Goal: Task Accomplishment & Management: Use online tool/utility

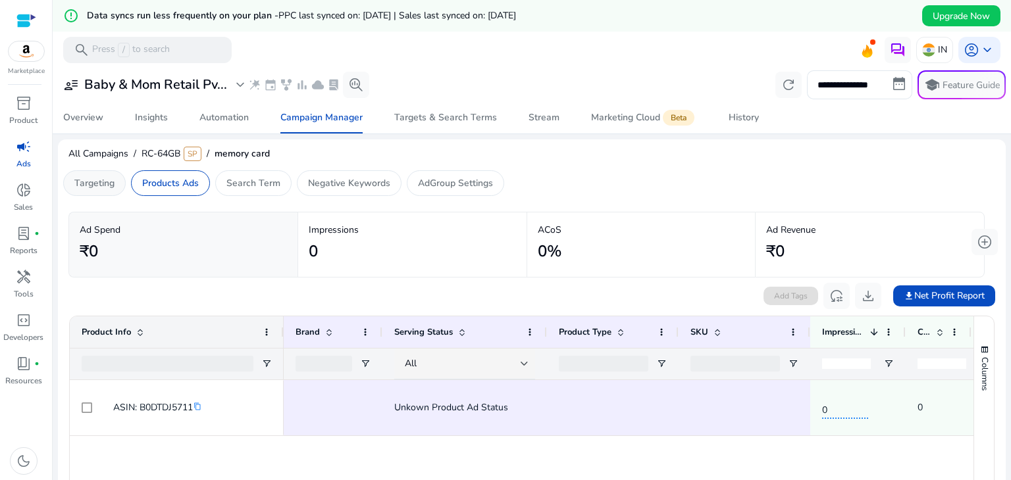
click at [92, 179] on p "Targeting" at bounding box center [94, 183] width 40 height 14
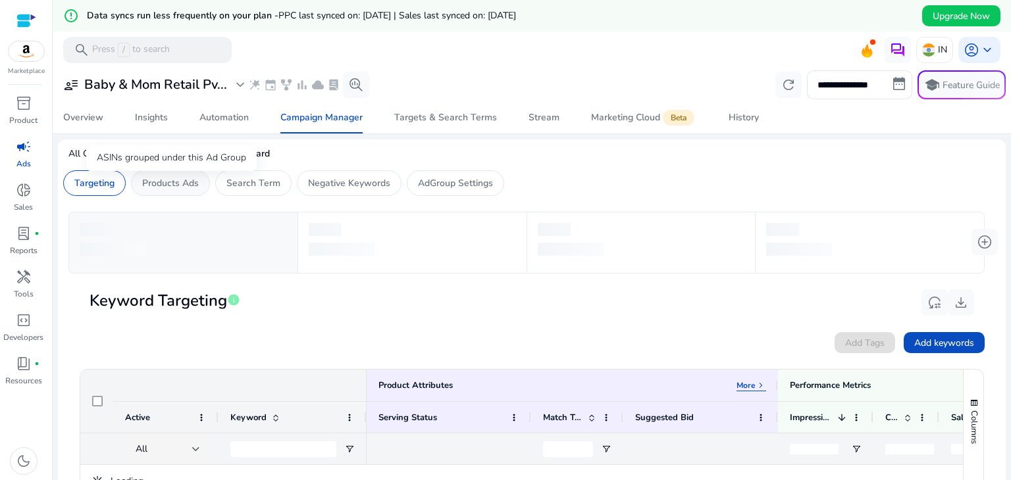
click at [176, 188] on p "Products Ads" at bounding box center [170, 183] width 57 height 14
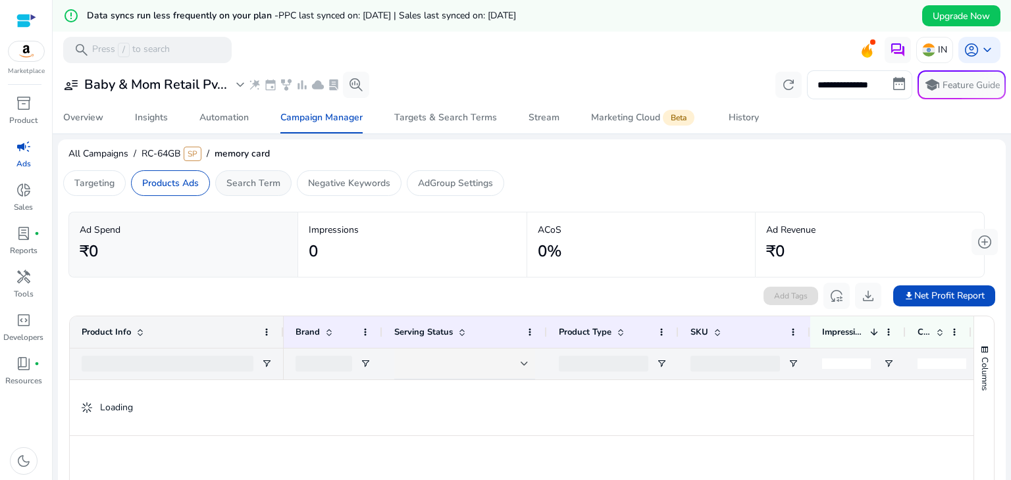
click at [243, 190] on div "Search Term" at bounding box center [253, 183] width 76 height 26
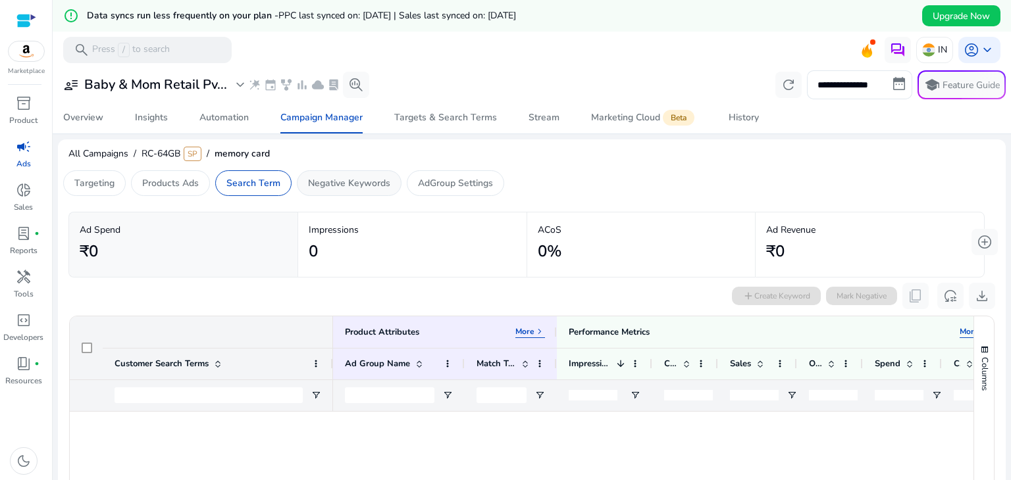
click at [308, 186] on p "Negative Keywords" at bounding box center [349, 183] width 82 height 14
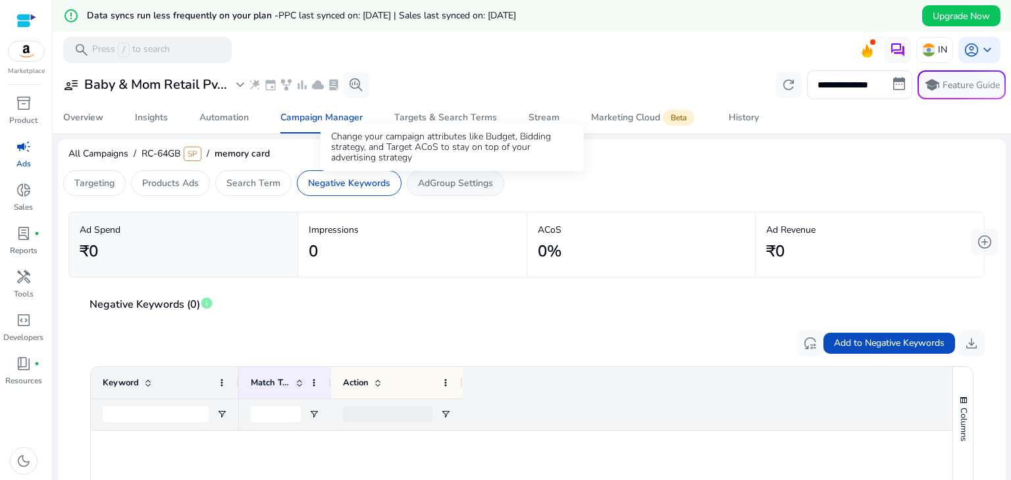
click at [424, 187] on p "AdGroup Settings" at bounding box center [455, 183] width 75 height 14
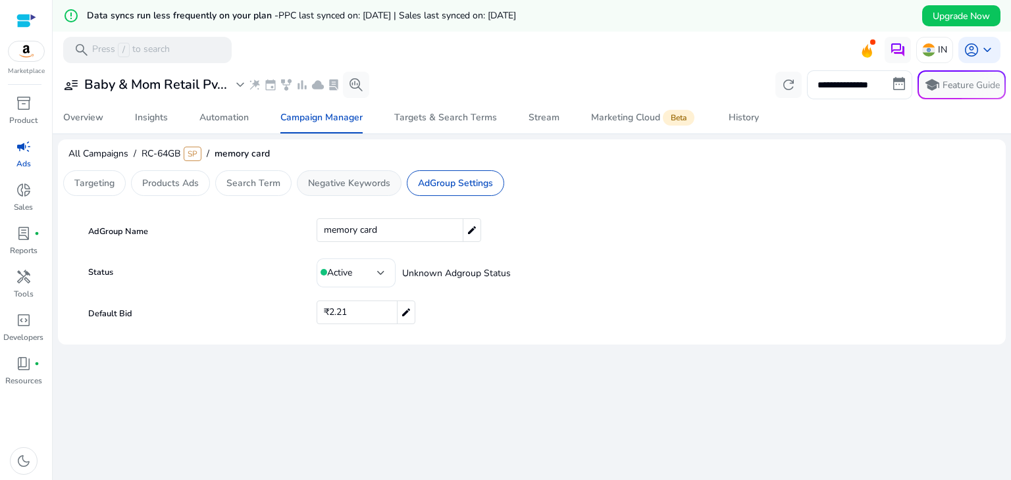
click at [335, 182] on p "Negative Keywords" at bounding box center [349, 183] width 82 height 14
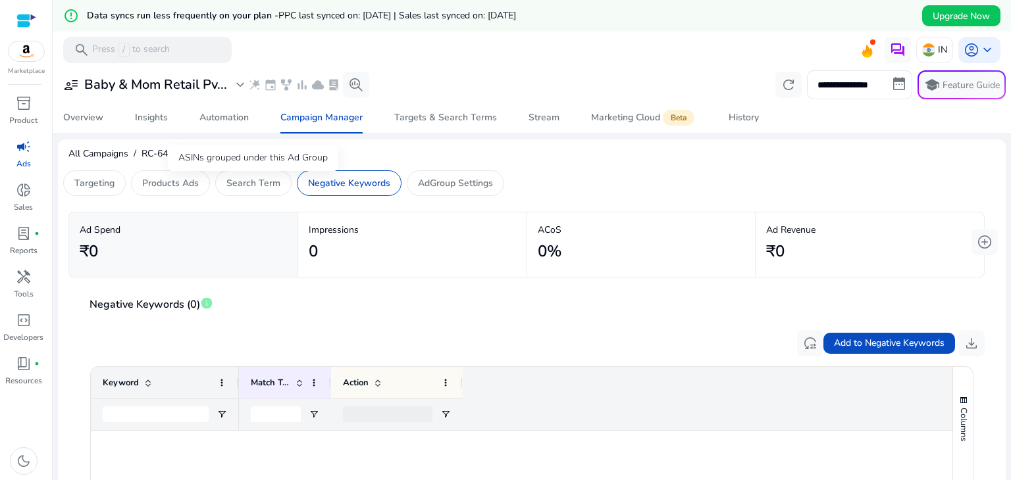
click at [265, 171] on div "ASINs grouped under this Ad Group" at bounding box center [253, 158] width 170 height 26
click at [261, 180] on p "Search Term" at bounding box center [253, 183] width 54 height 14
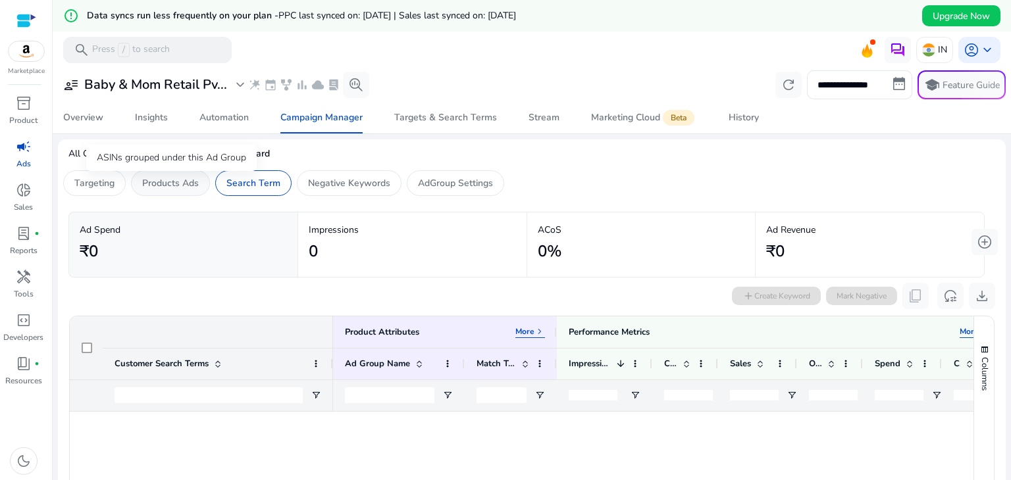
click at [184, 185] on p "Products Ads" at bounding box center [170, 183] width 57 height 14
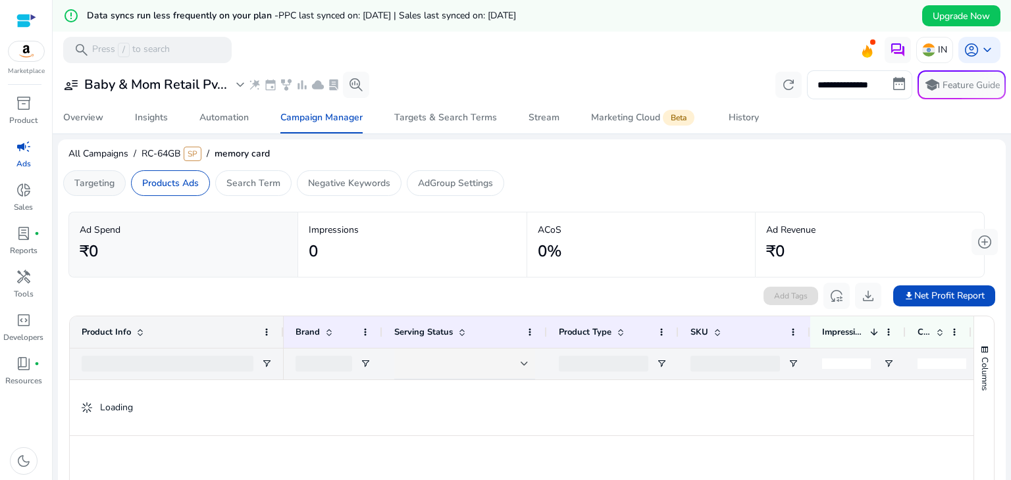
click at [85, 180] on p "Targeting" at bounding box center [94, 183] width 40 height 14
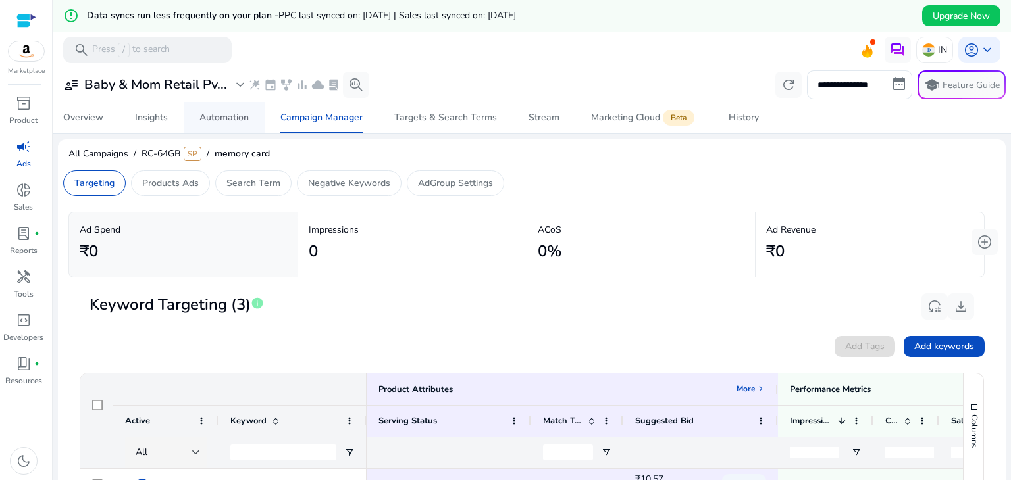
click at [228, 113] on div "Automation" at bounding box center [223, 117] width 49 height 9
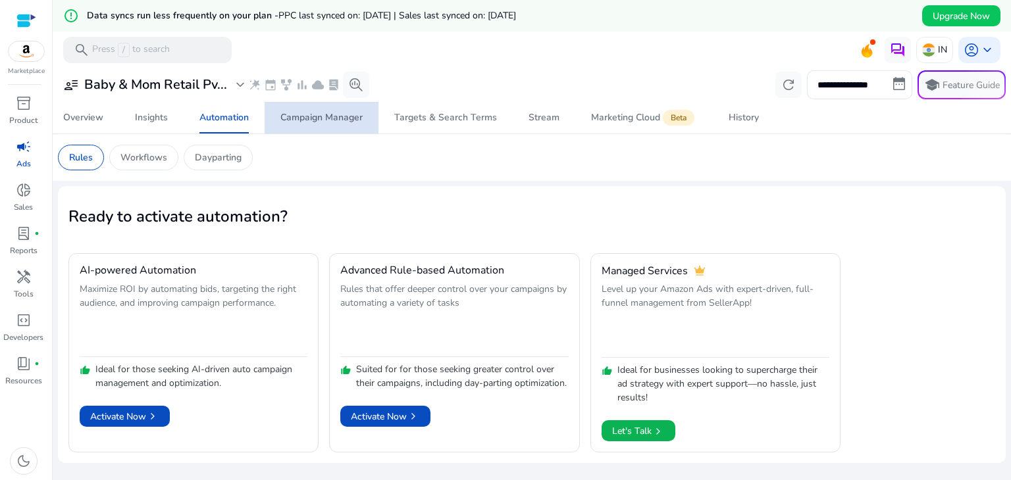
click at [337, 124] on span "Campaign Manager" at bounding box center [321, 118] width 82 height 32
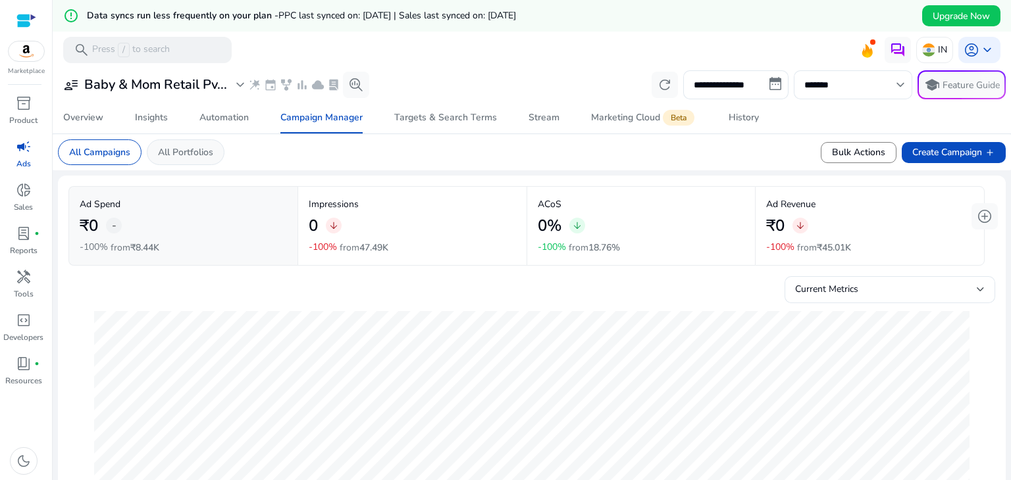
click at [203, 145] on p "All Portfolios" at bounding box center [185, 152] width 55 height 14
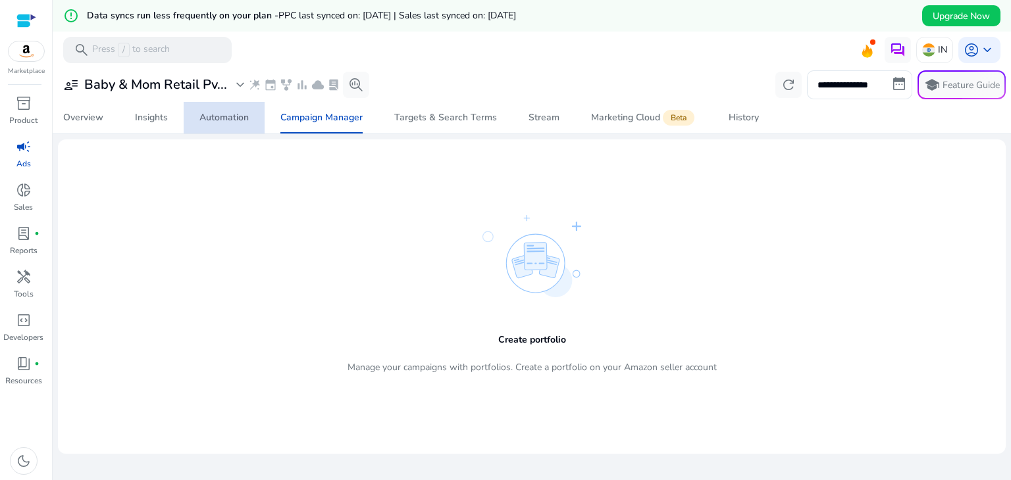
click at [239, 122] on div "Automation" at bounding box center [223, 117] width 49 height 9
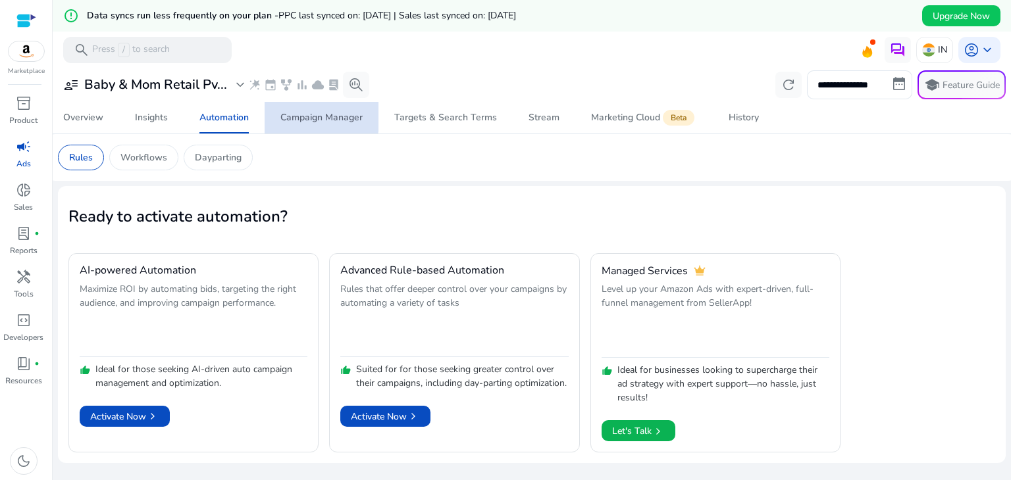
click at [288, 116] on div "Campaign Manager" at bounding box center [321, 117] width 82 height 9
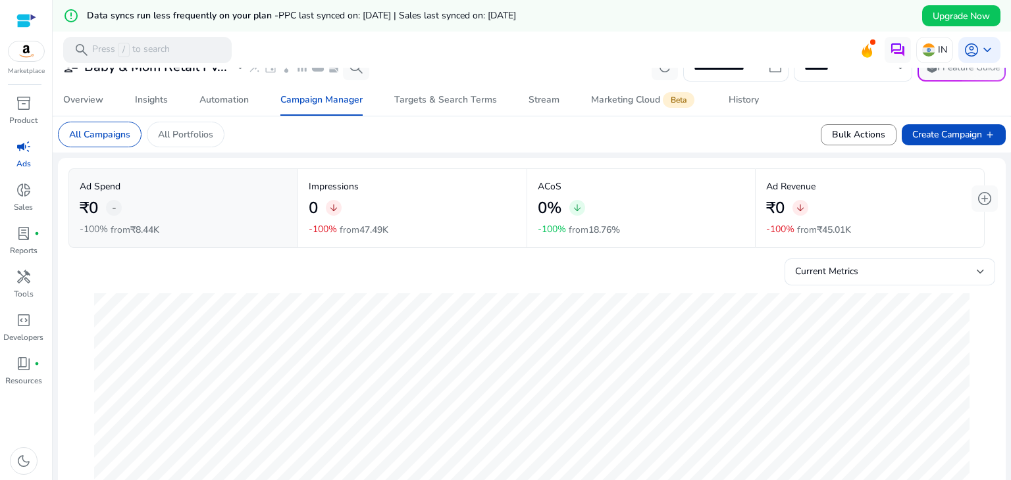
scroll to position [516, 0]
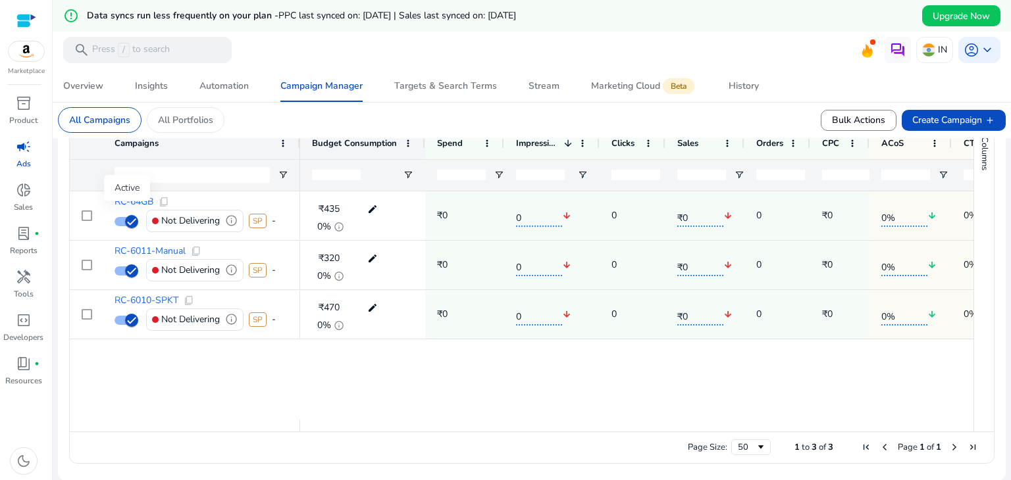
click at [129, 199] on div "Active" at bounding box center [127, 188] width 46 height 26
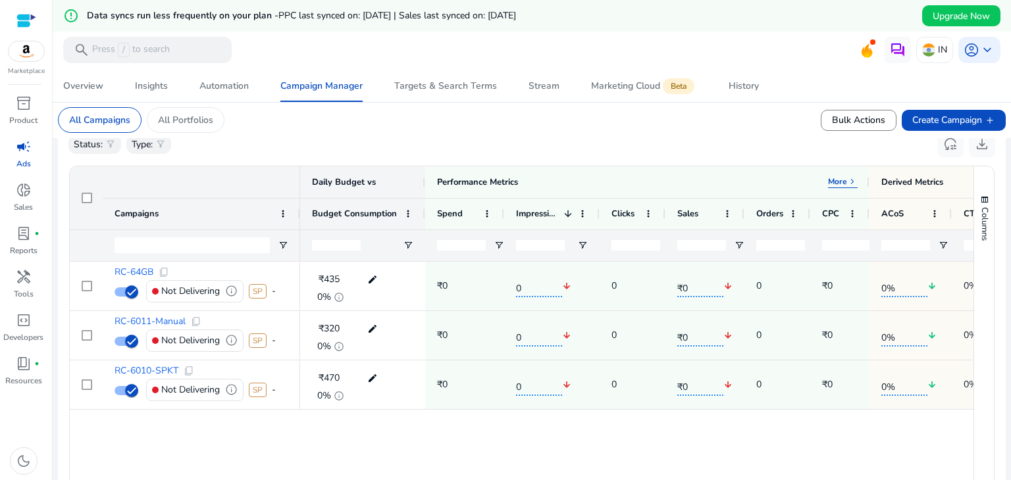
scroll to position [447, 0]
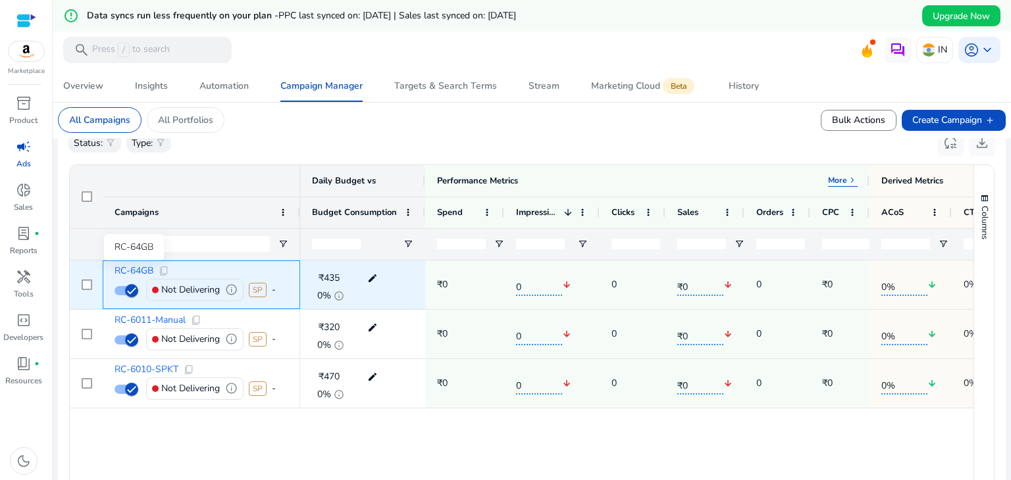
click at [143, 266] on span "RC-64GB" at bounding box center [133, 270] width 39 height 9
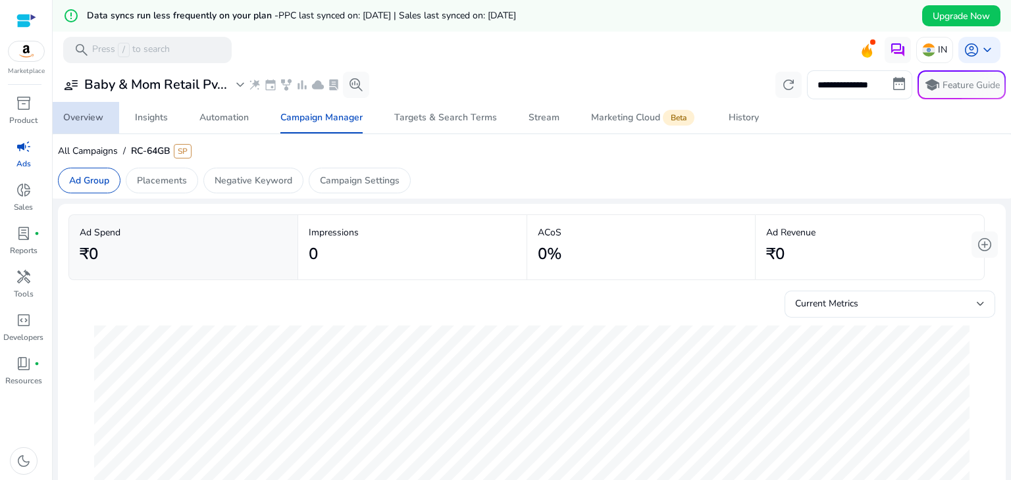
click at [68, 113] on div "Overview" at bounding box center [83, 117] width 40 height 9
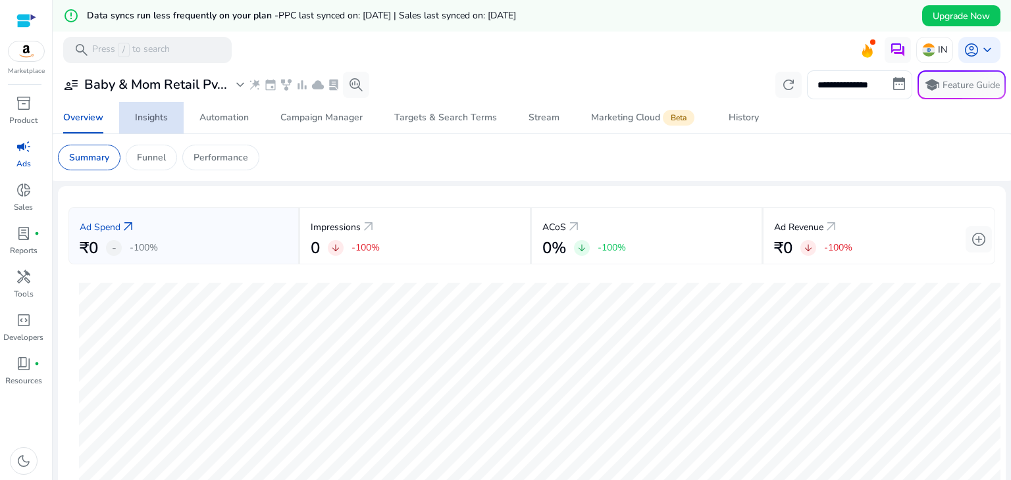
click at [142, 109] on span "Insights" at bounding box center [151, 118] width 33 height 32
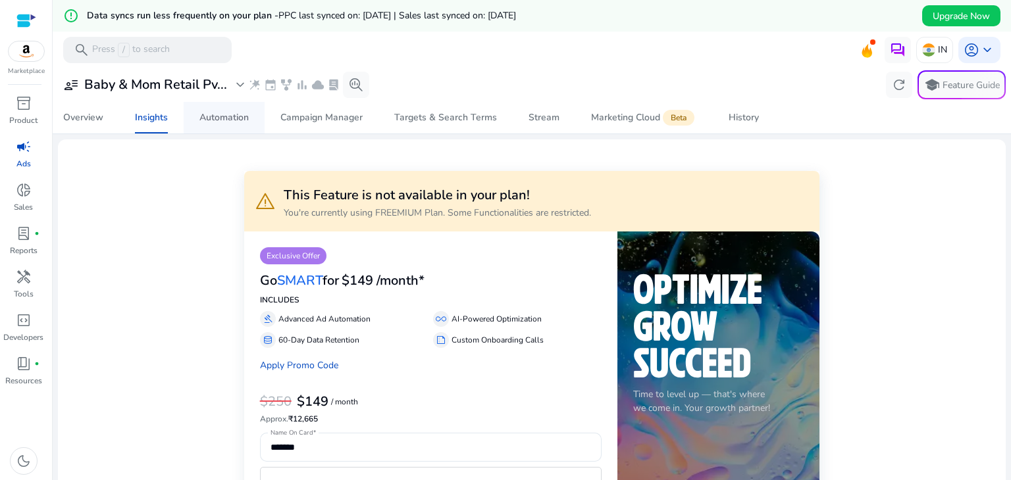
click at [200, 121] on div "Automation" at bounding box center [223, 117] width 49 height 9
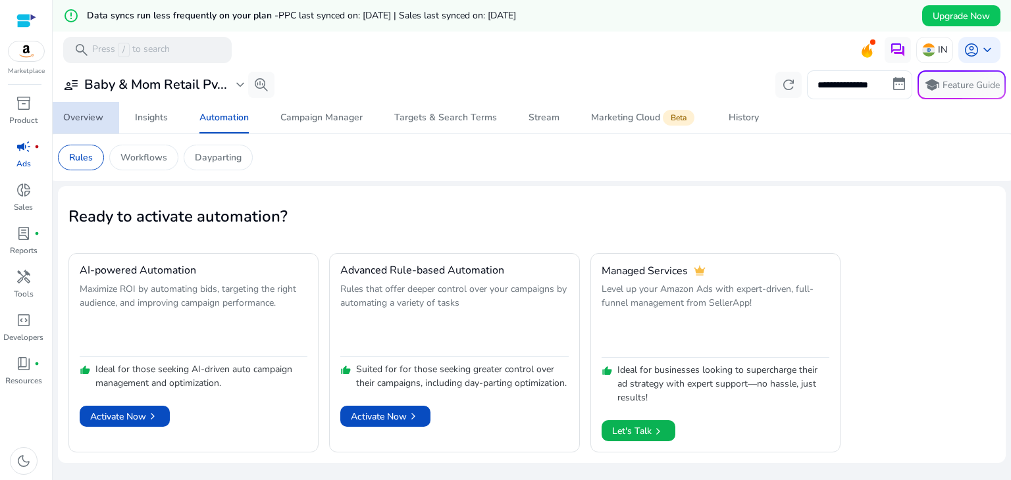
click at [73, 113] on div "Overview" at bounding box center [83, 117] width 40 height 9
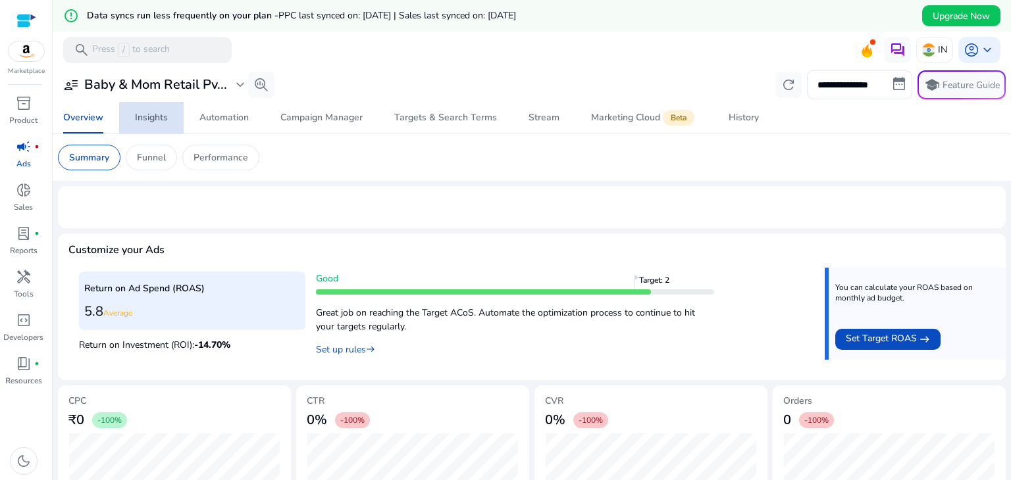
click at [141, 109] on span "Insights" at bounding box center [151, 118] width 33 height 32
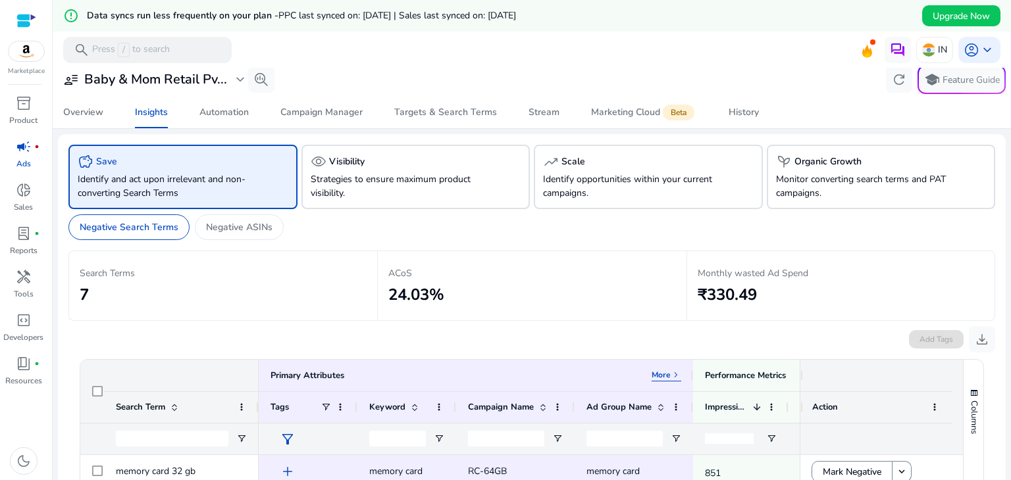
scroll to position [3, 0]
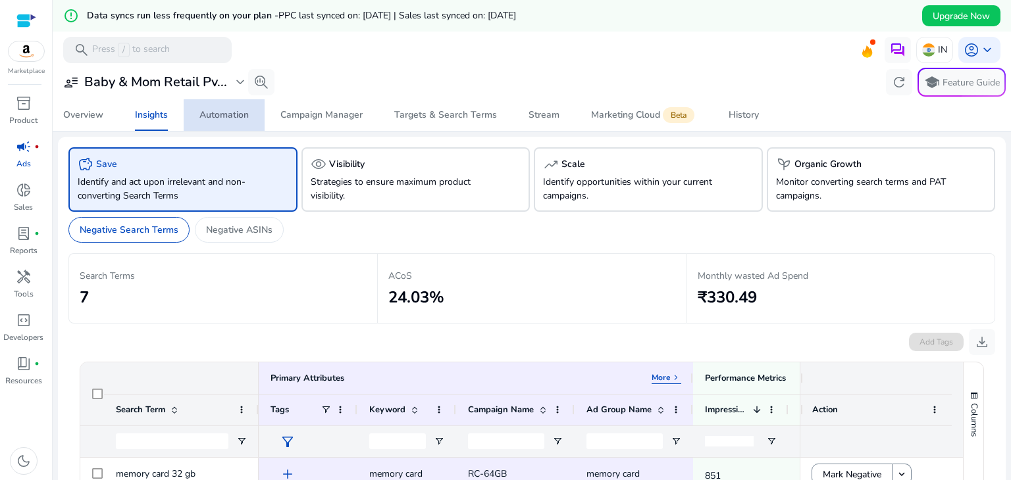
click at [241, 119] on div "Automation" at bounding box center [223, 115] width 49 height 9
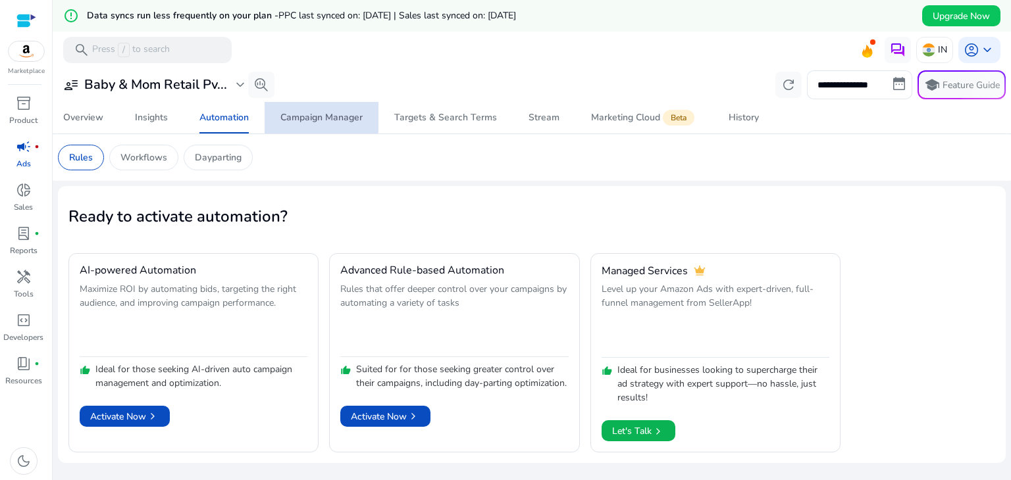
click at [315, 114] on div "Campaign Manager" at bounding box center [321, 117] width 82 height 9
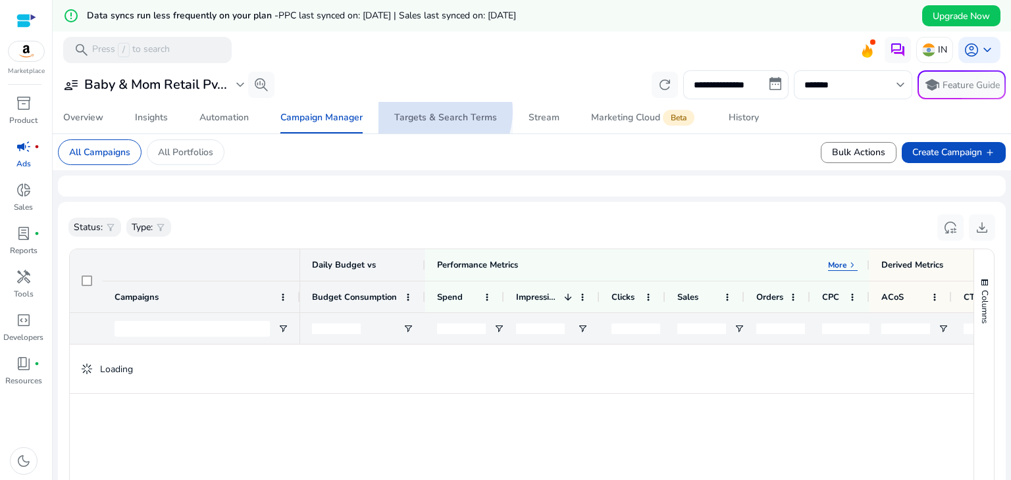
click at [437, 113] on div "Targets & Search Terms" at bounding box center [445, 117] width 103 height 9
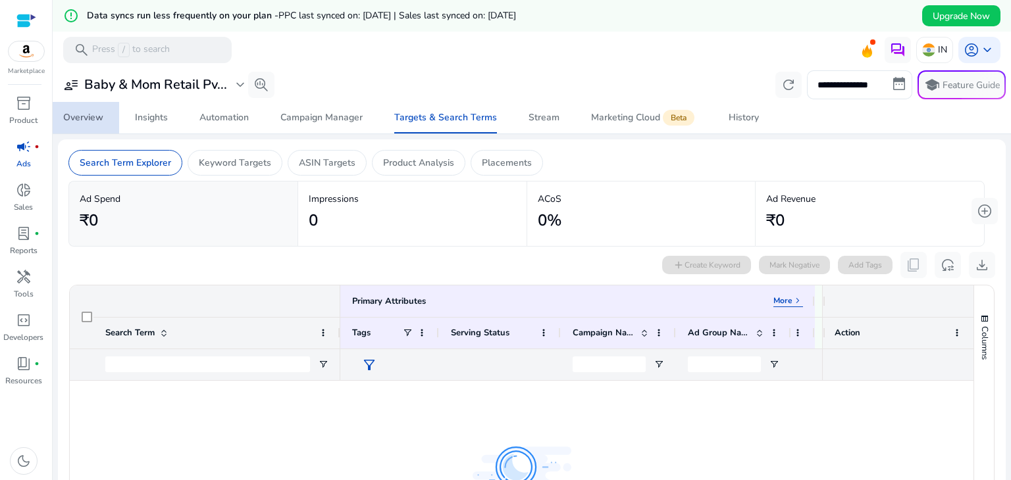
click at [95, 128] on span "Overview" at bounding box center [83, 118] width 40 height 32
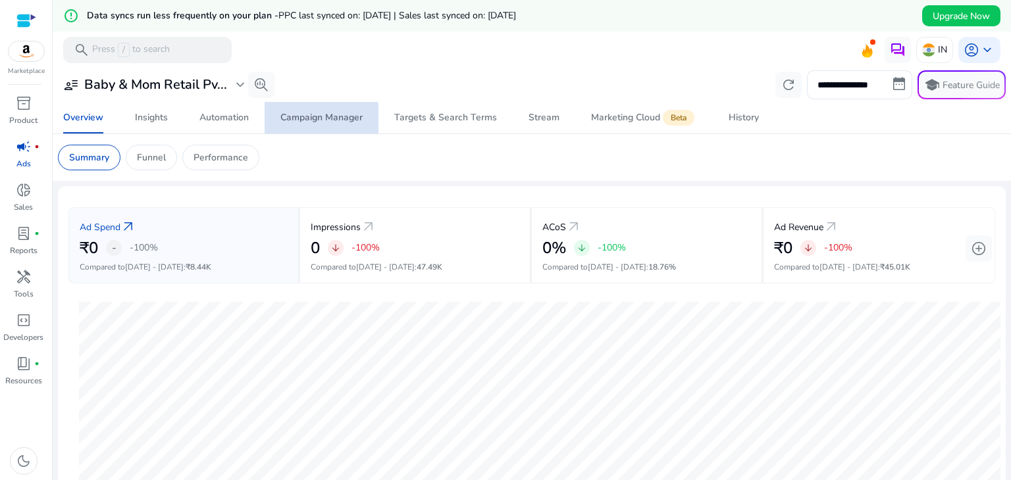
click at [301, 127] on span "Campaign Manager" at bounding box center [321, 118] width 82 height 32
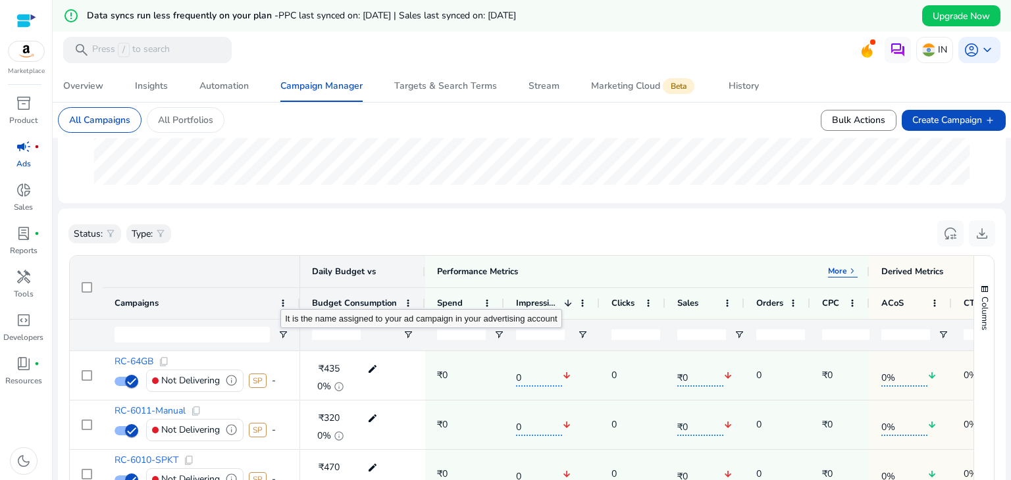
scroll to position [362, 0]
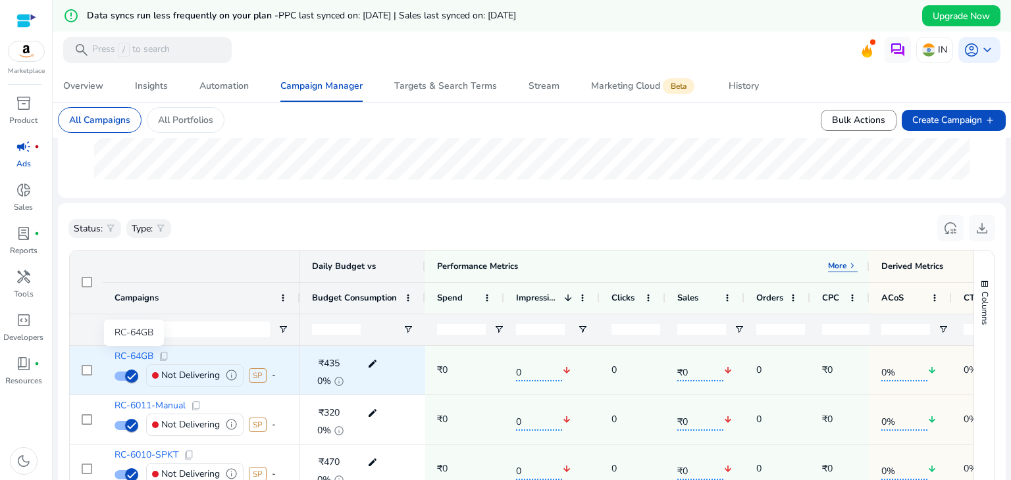
click at [139, 353] on span "RC-64GB" at bounding box center [133, 356] width 39 height 9
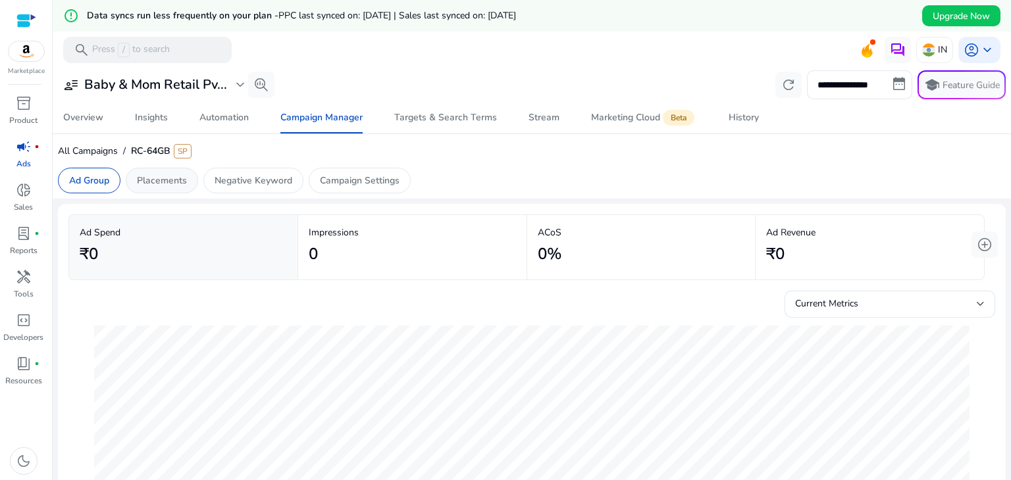
click at [167, 183] on p "Placements" at bounding box center [162, 181] width 50 height 14
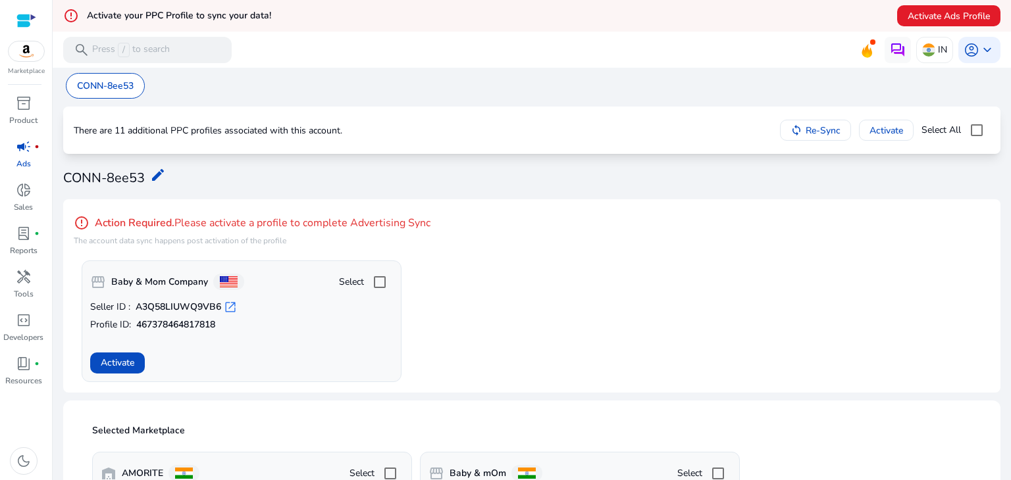
click at [813, 90] on app-sa-custom-tab "CONN-8ee53" at bounding box center [532, 86] width 932 height 26
click at [793, 90] on app-sa-custom-tab "CONN-8ee53" at bounding box center [532, 86] width 932 height 26
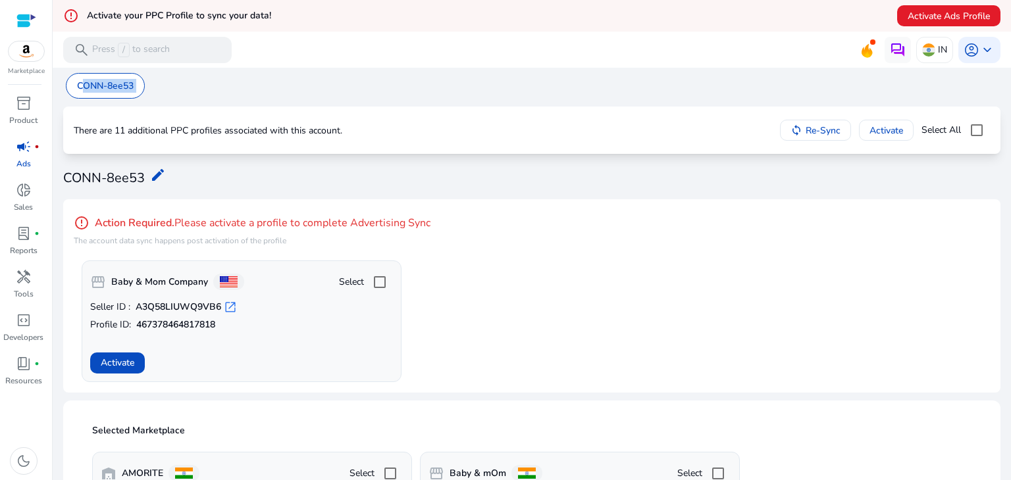
click at [821, 91] on app-sa-custom-tab "CONN-8ee53" at bounding box center [532, 86] width 932 height 26
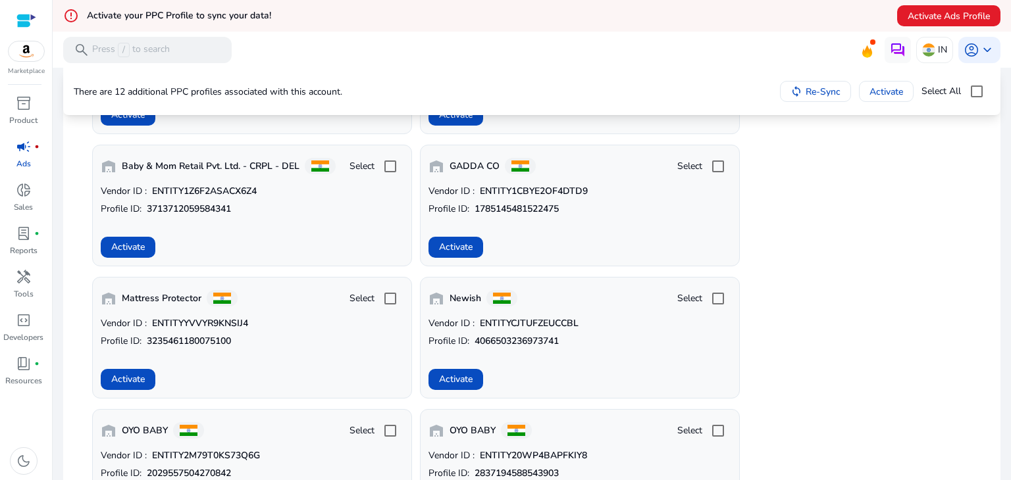
scroll to position [559, 0]
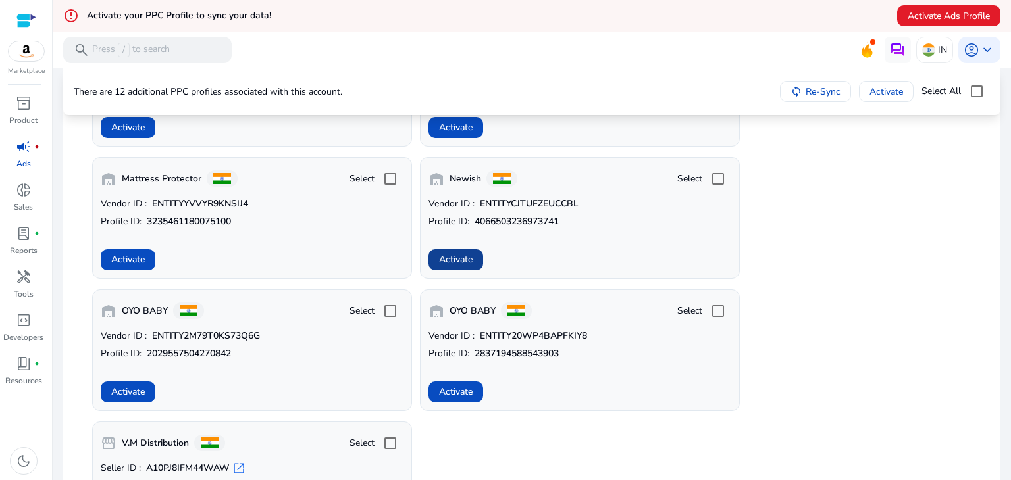
click at [454, 253] on span "Activate" at bounding box center [456, 260] width 34 height 14
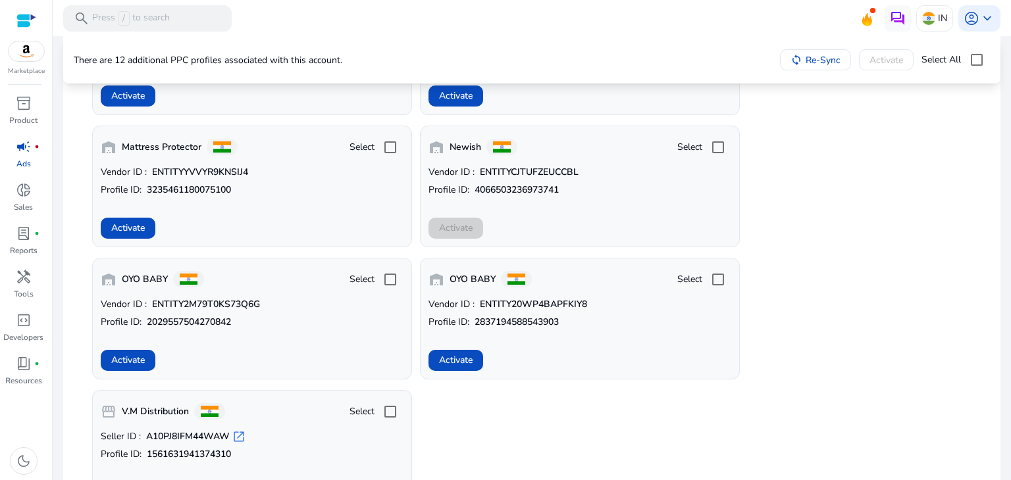
scroll to position [528, 0]
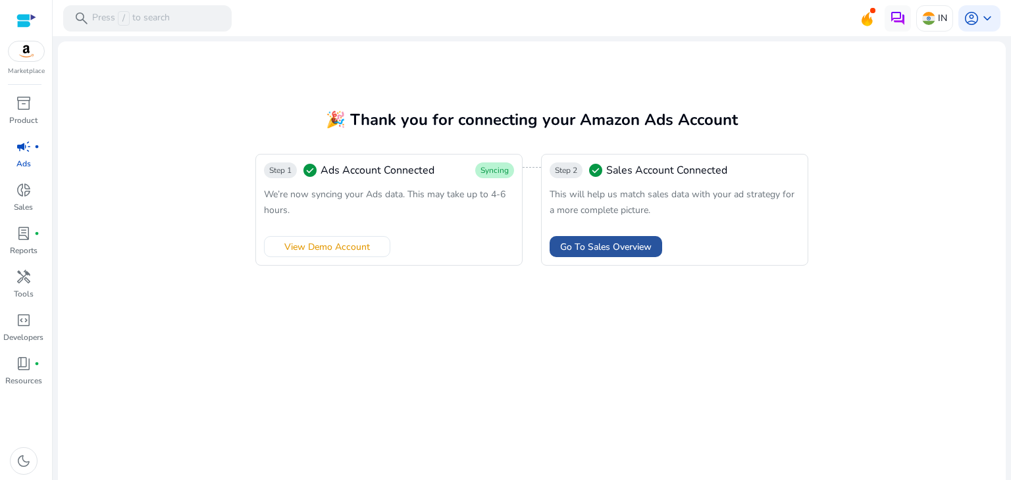
click at [610, 243] on span "Go To Sales Overview" at bounding box center [605, 247] width 91 height 14
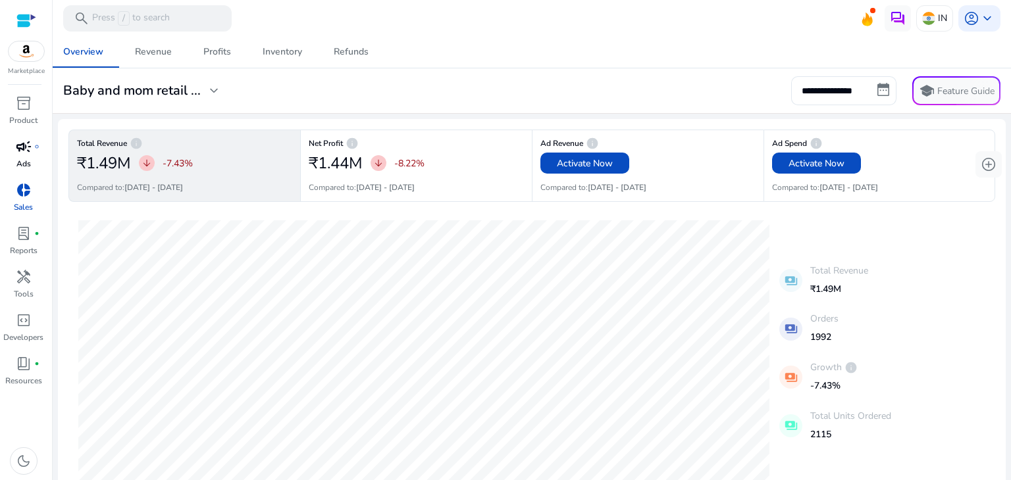
click at [14, 164] on link "campaign fiber_manual_record Ads" at bounding box center [23, 157] width 47 height 43
click at [24, 161] on p "Ads" at bounding box center [23, 164] width 14 height 12
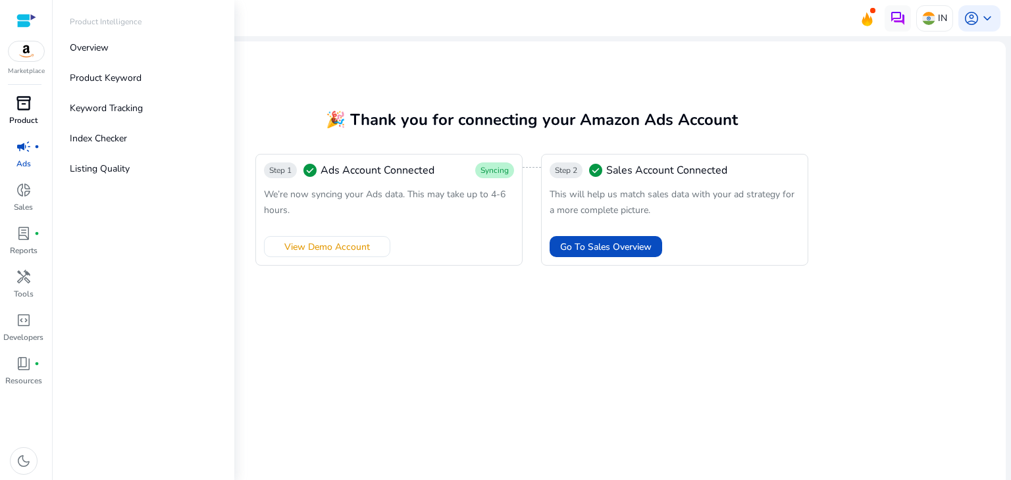
click at [24, 111] on span "inventory_2" at bounding box center [24, 103] width 16 height 16
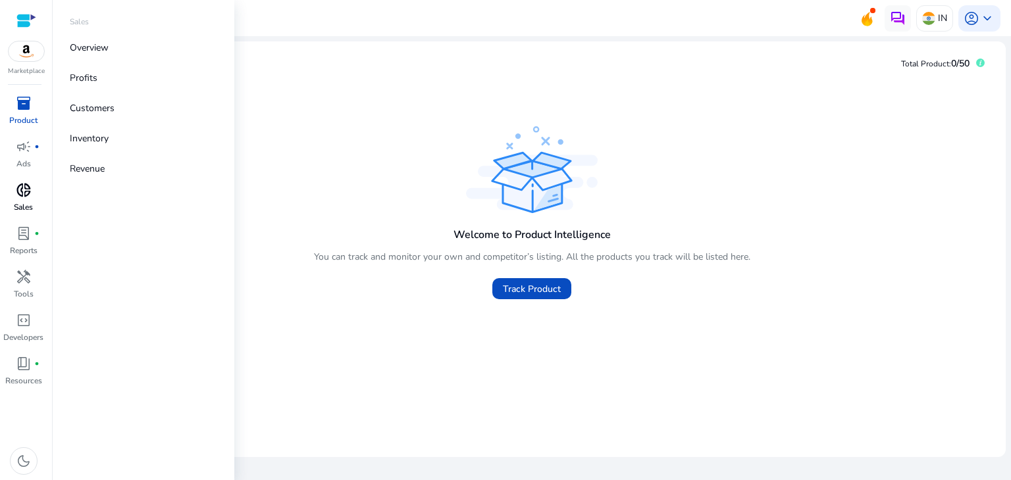
click at [29, 200] on div "donut_small" at bounding box center [23, 190] width 37 height 21
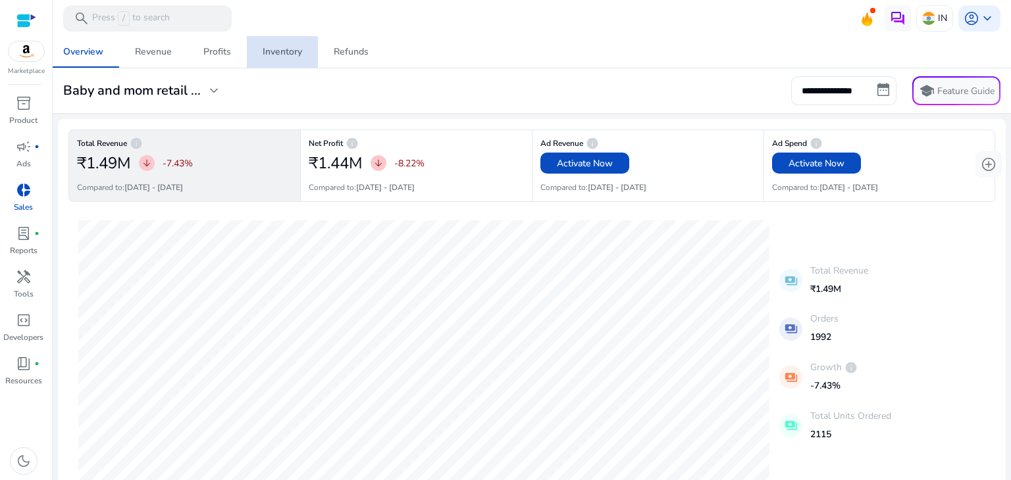
click at [276, 57] on div "Inventory" at bounding box center [282, 51] width 39 height 9
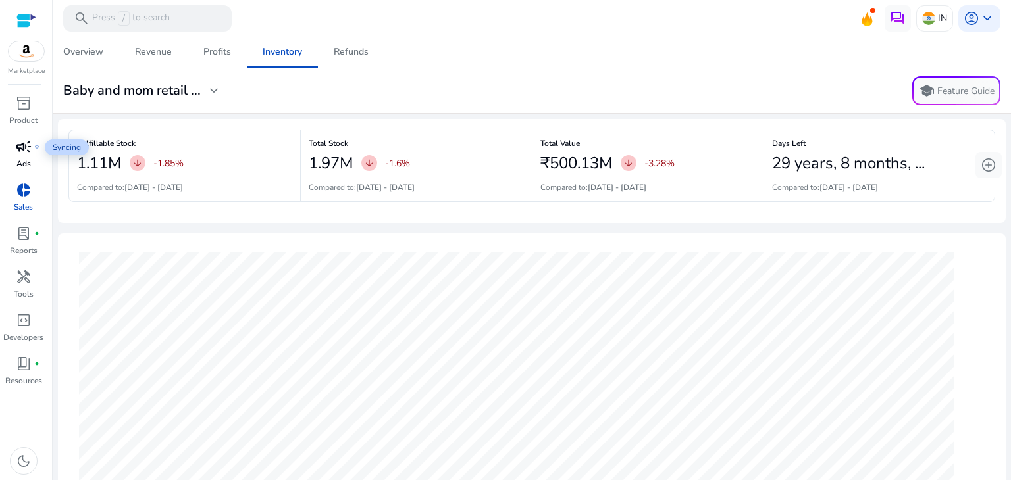
click at [29, 156] on div "campaign fiber_manual_record" at bounding box center [23, 146] width 37 height 21
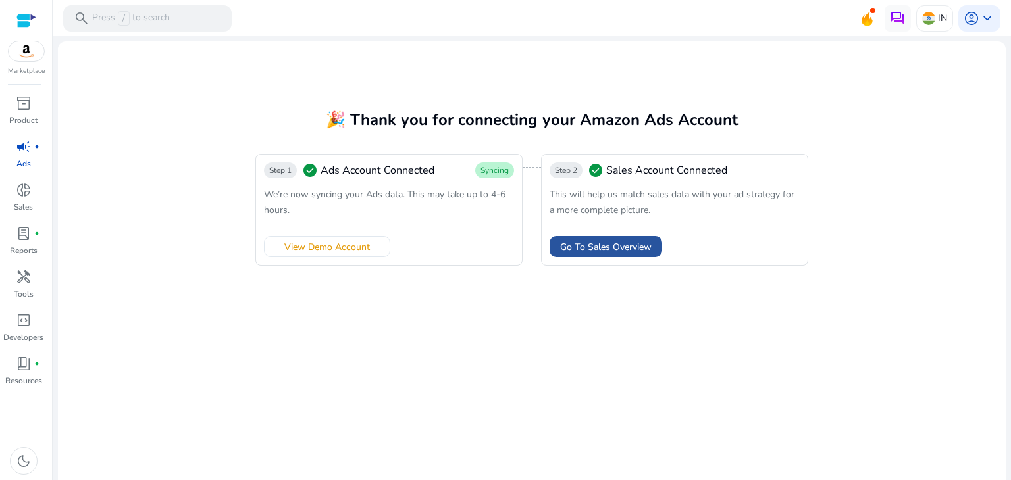
click at [571, 241] on span "Go To Sales Overview" at bounding box center [605, 247] width 91 height 14
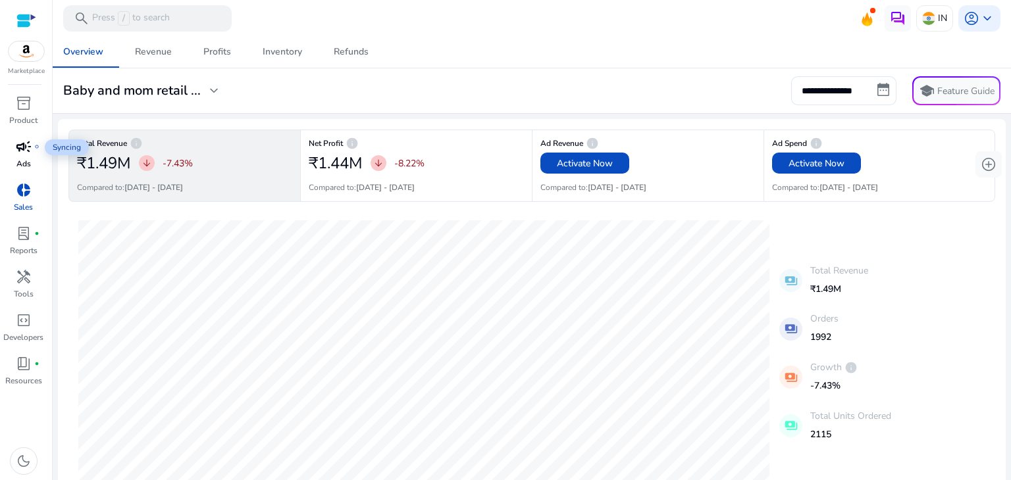
click at [24, 151] on span "campaign" at bounding box center [24, 147] width 16 height 16
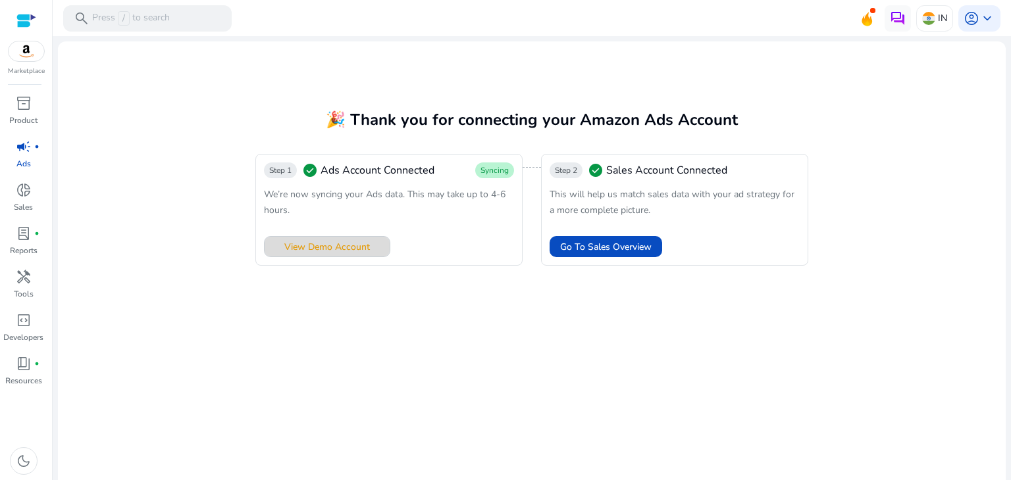
click at [309, 245] on span "View Demo Account" at bounding box center [327, 247] width 86 height 14
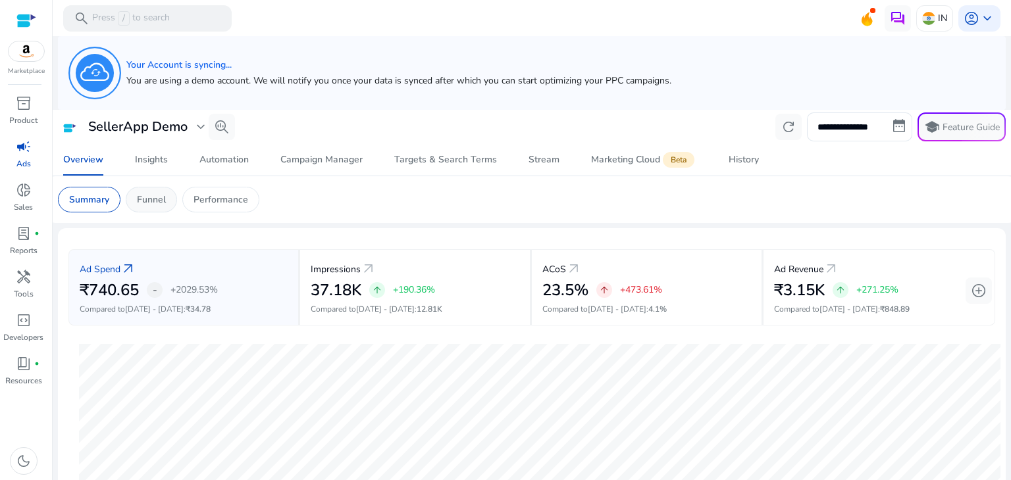
click at [158, 191] on div "Funnel" at bounding box center [151, 200] width 51 height 26
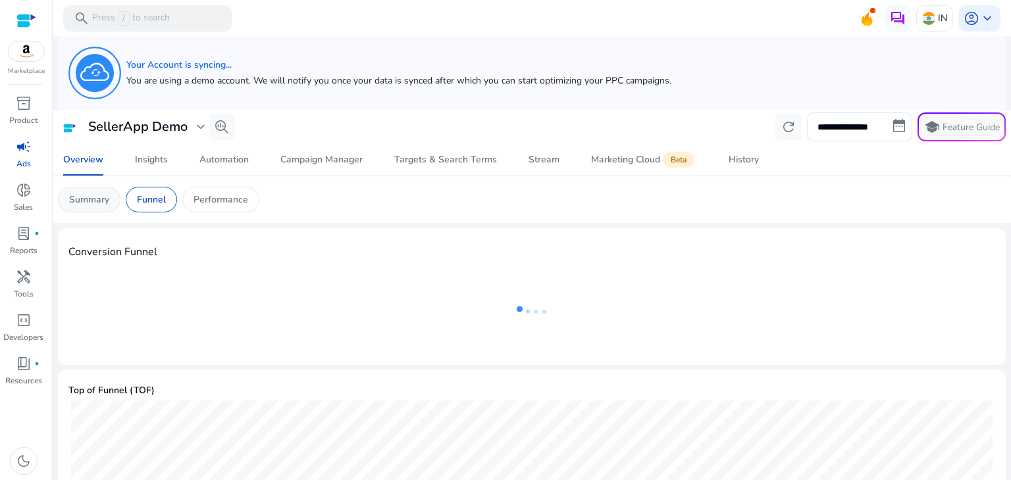
click at [118, 203] on div "Summary" at bounding box center [89, 200] width 63 height 26
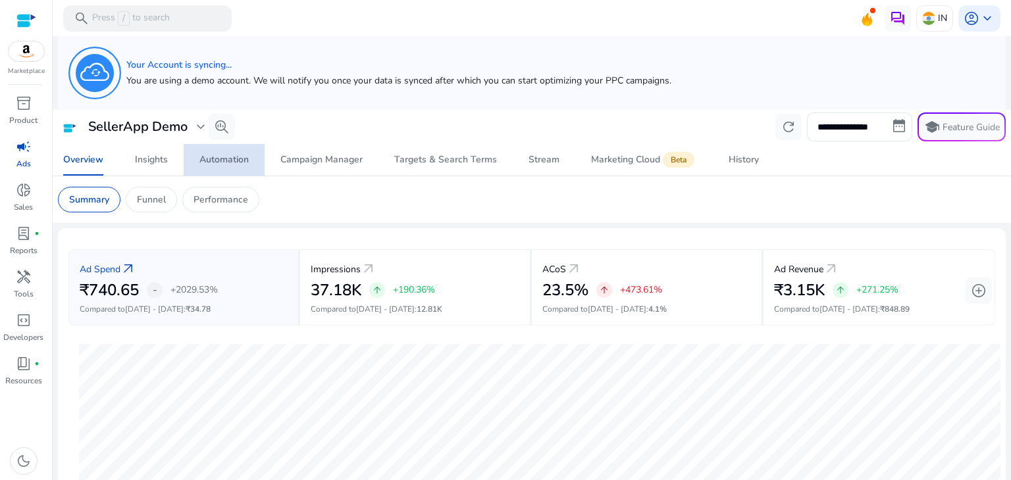
click at [229, 168] on span "Automation" at bounding box center [223, 160] width 49 height 32
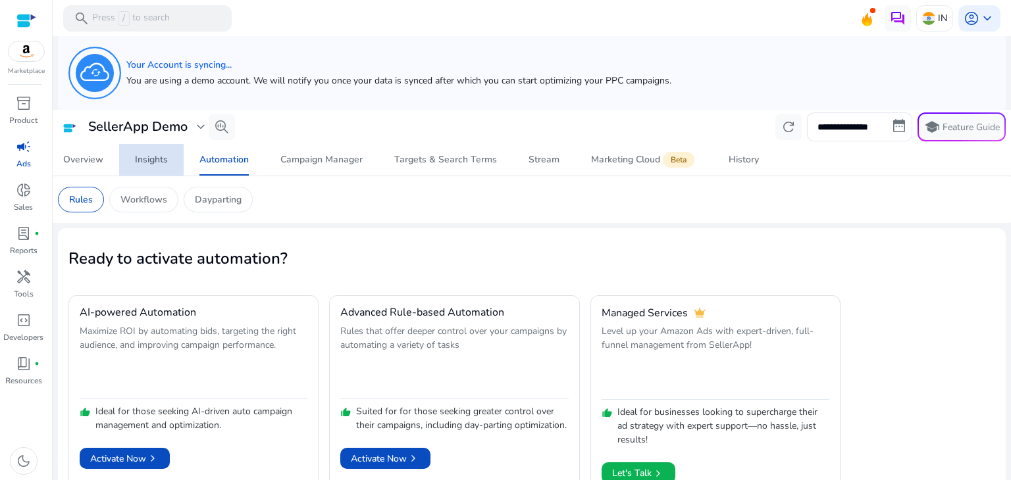
click at [170, 156] on link "Insights" at bounding box center [151, 160] width 64 height 32
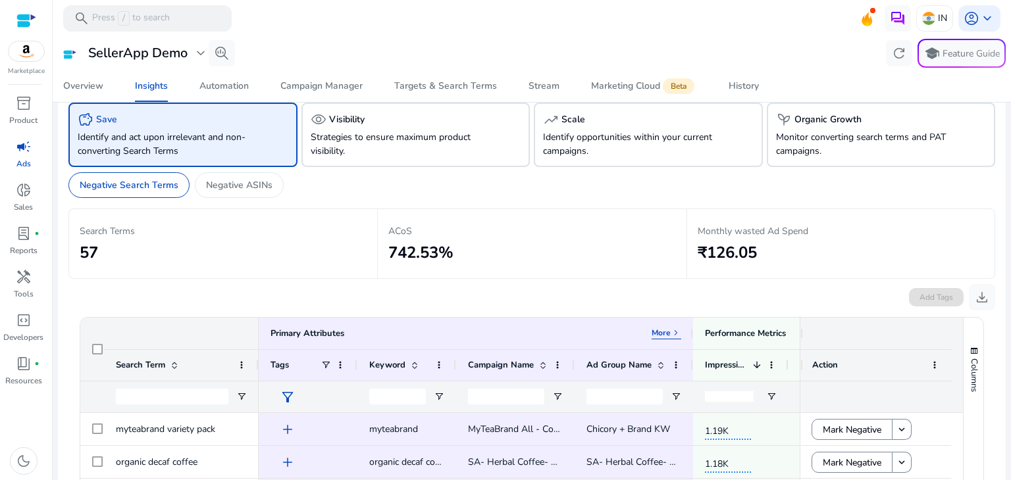
scroll to position [89, 0]
